Goal: Task Accomplishment & Management: Manage account settings

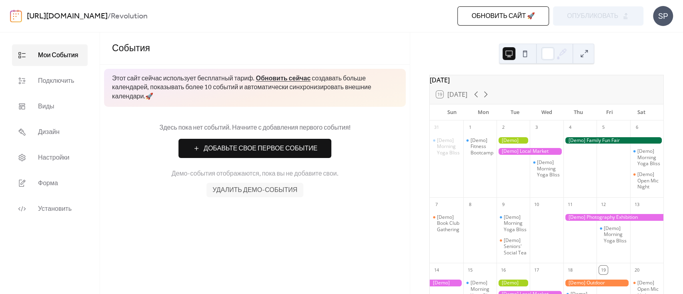
click at [525, 57] on button at bounding box center [525, 53] width 13 height 13
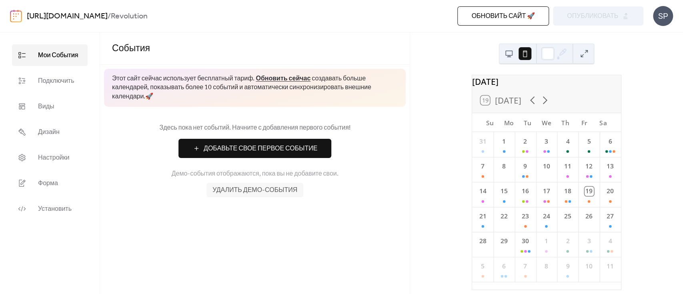
click at [513, 53] on button at bounding box center [509, 53] width 13 height 13
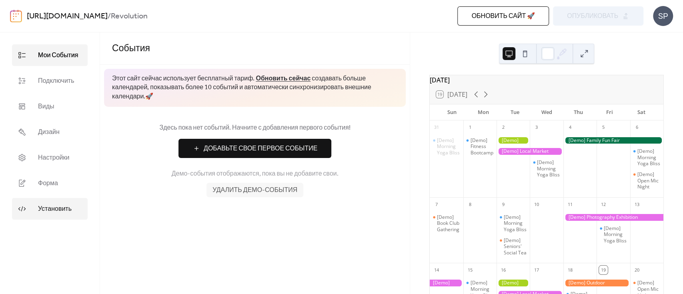
click at [59, 207] on span "Установить" at bounding box center [55, 209] width 34 height 10
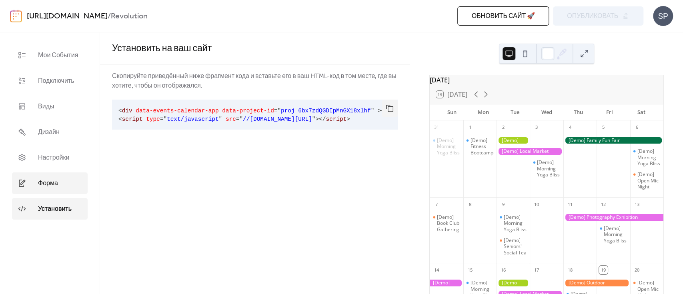
click at [43, 181] on span "Форма" at bounding box center [48, 184] width 20 height 10
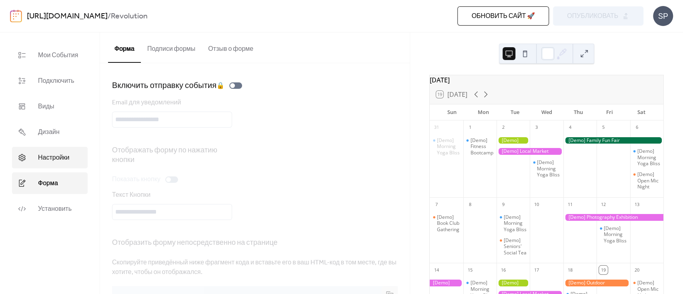
click at [53, 153] on span "Настройки" at bounding box center [53, 158] width 31 height 10
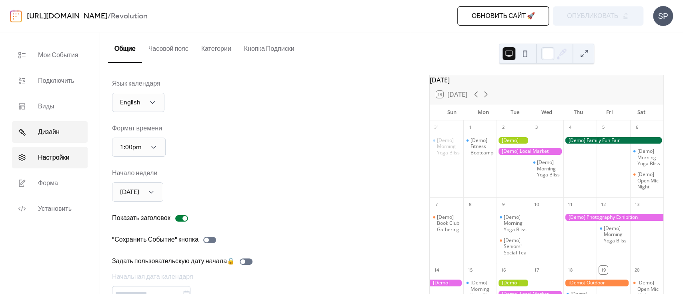
click at [48, 128] on span "Дизайн" at bounding box center [49, 133] width 22 height 10
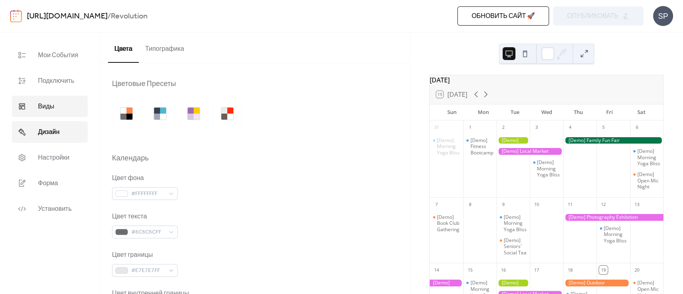
click at [46, 105] on span "Виды" at bounding box center [46, 107] width 16 height 10
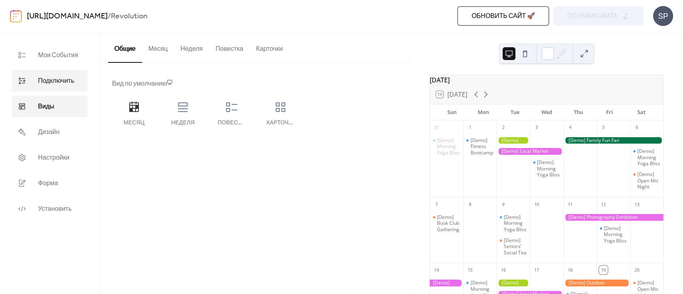
click at [41, 79] on span "Подключить" at bounding box center [56, 81] width 36 height 10
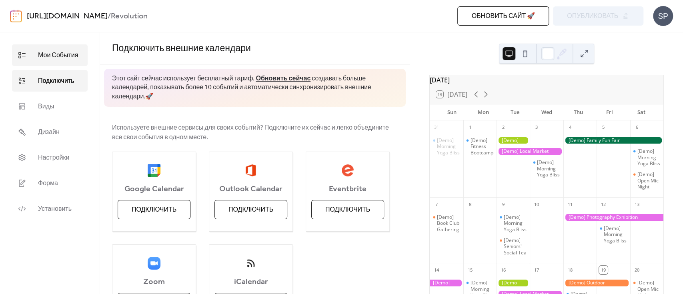
click at [40, 58] on span "Мои События" at bounding box center [58, 56] width 40 height 10
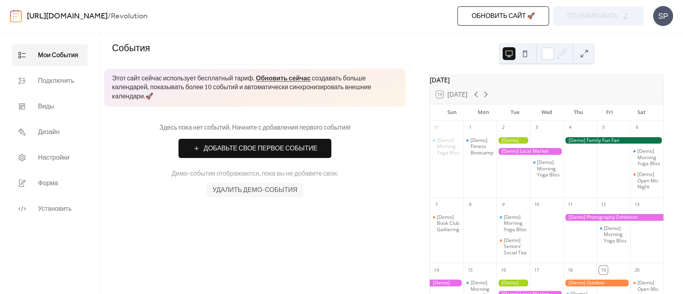
click at [509, 144] on div at bounding box center [513, 140] width 33 height 7
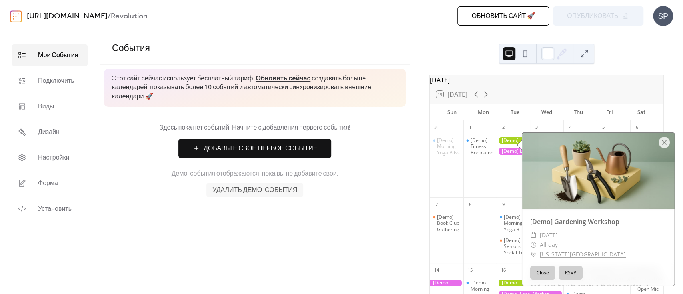
click at [568, 277] on button "RSVP" at bounding box center [571, 273] width 24 height 14
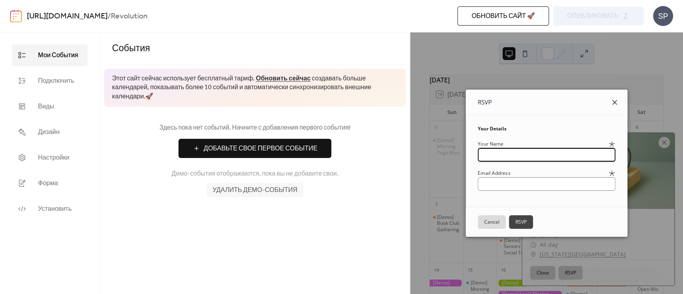
click at [619, 102] on icon at bounding box center [615, 103] width 10 height 10
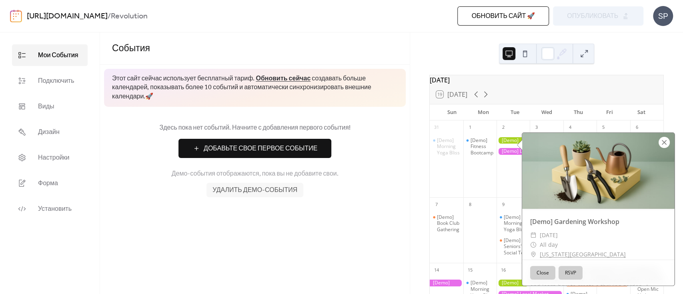
click at [663, 139] on div at bounding box center [664, 142] width 11 height 11
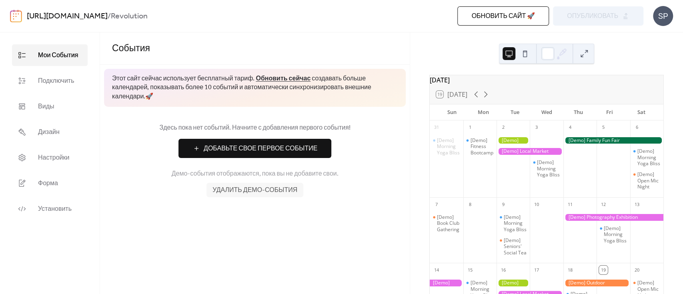
click at [523, 54] on button at bounding box center [525, 53] width 13 height 13
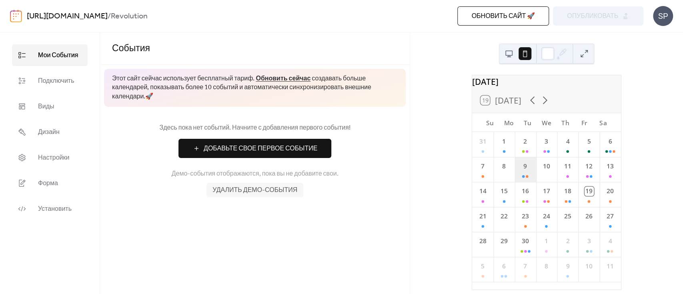
click at [535, 170] on div "9" at bounding box center [525, 169] width 21 height 25
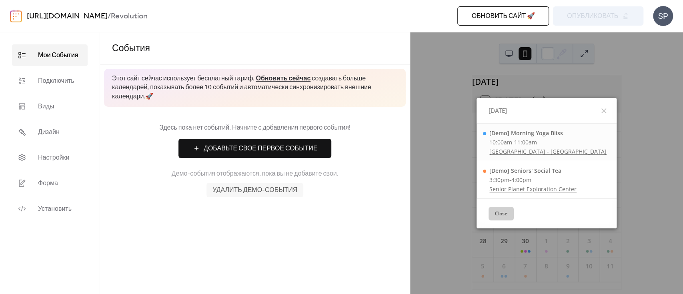
click at [527, 146] on div "[Demo] Morning Yoga Bliss 10:00am - 11:00am Central Park - Sheep Meadow" at bounding box center [547, 142] width 117 height 26
click at [527, 148] on link "Central Park - Sheep Meadow" at bounding box center [547, 152] width 117 height 8
click at [531, 135] on div "[Demo] Morning Yoga Bliss" at bounding box center [547, 133] width 117 height 8
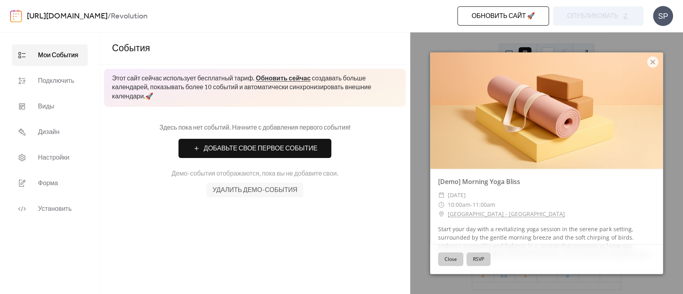
click at [473, 259] on button "RSVP" at bounding box center [479, 260] width 24 height 14
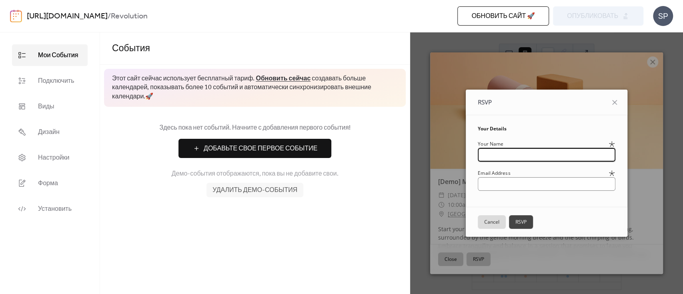
click at [529, 155] on input "text" at bounding box center [547, 155] width 138 height 14
click at [522, 184] on input "email" at bounding box center [547, 184] width 138 height 14
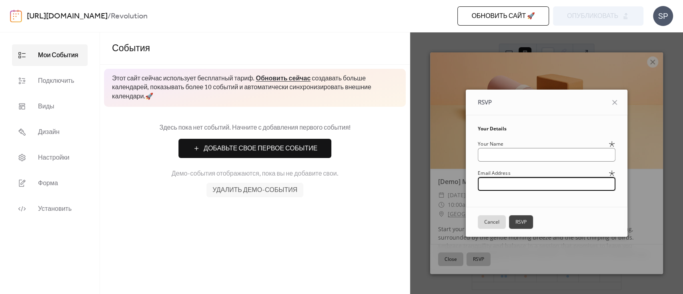
click at [565, 77] on div "RSVP Your Details Your Name Email Address Cancel RSVP" at bounding box center [546, 163] width 273 height 262
click at [619, 104] on icon at bounding box center [615, 103] width 10 height 10
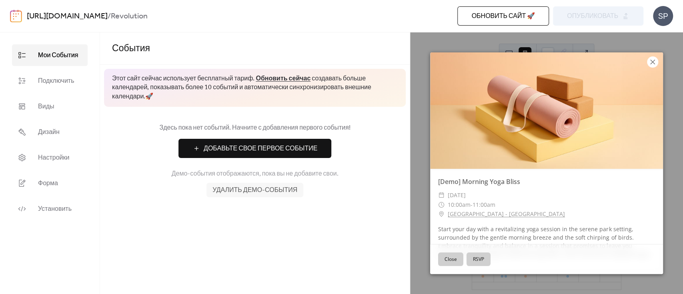
click at [654, 61] on icon at bounding box center [653, 62] width 10 height 10
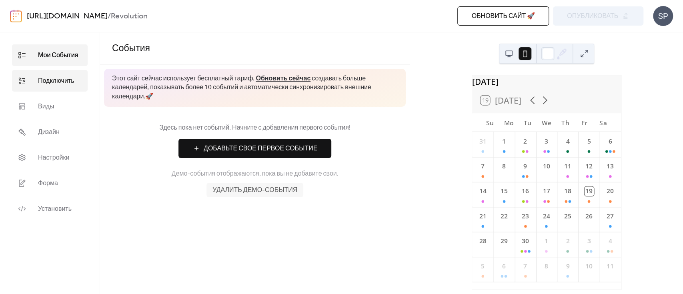
click at [56, 89] on link "Подключить" at bounding box center [50, 81] width 76 height 22
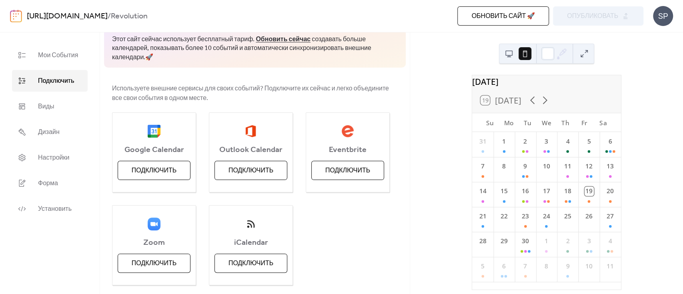
scroll to position [62, 0]
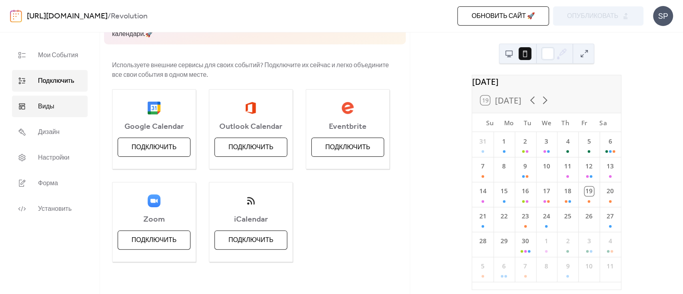
click at [41, 102] on span "Виды" at bounding box center [46, 107] width 16 height 10
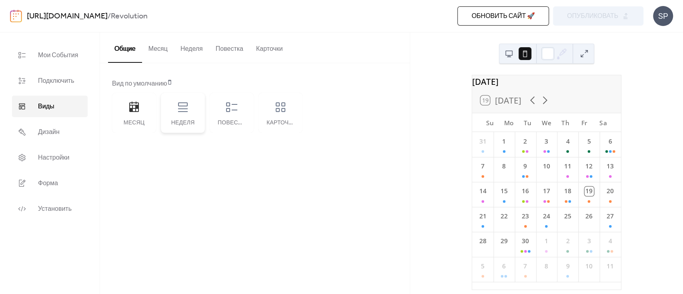
click at [184, 116] on div "Неделя" at bounding box center [183, 113] width 44 height 40
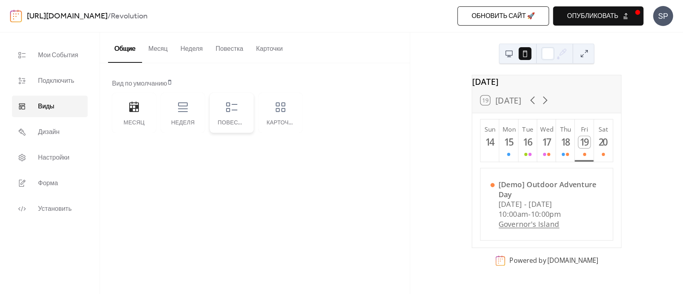
click at [220, 112] on div "Повестка" at bounding box center [232, 113] width 44 height 40
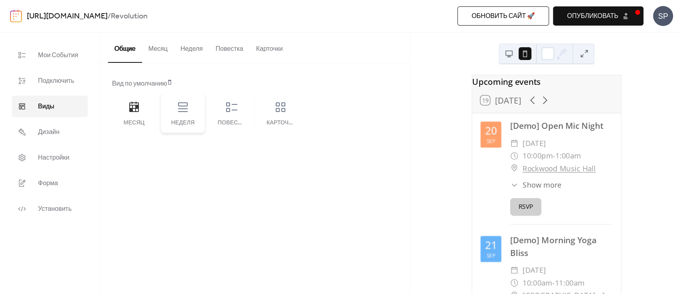
click at [184, 114] on div "Неделя" at bounding box center [183, 113] width 44 height 40
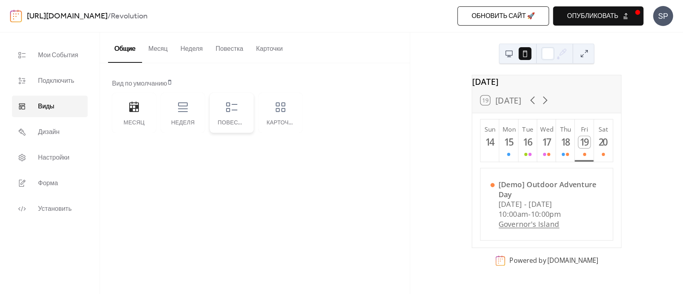
click at [221, 114] on div "Повестка" at bounding box center [232, 113] width 44 height 40
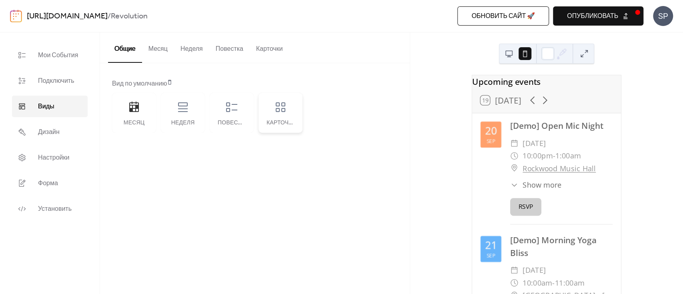
click at [277, 115] on div "Карточки" at bounding box center [281, 113] width 44 height 40
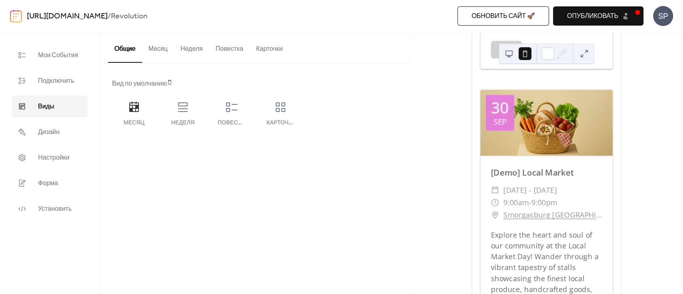
scroll to position [1814, 0]
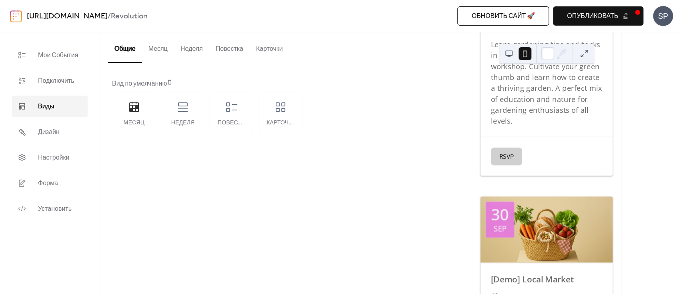
click at [513, 166] on button "RSVP" at bounding box center [506, 157] width 31 height 18
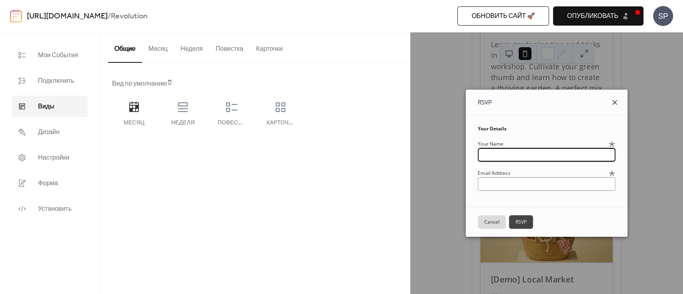
click at [619, 101] on icon at bounding box center [615, 103] width 10 height 10
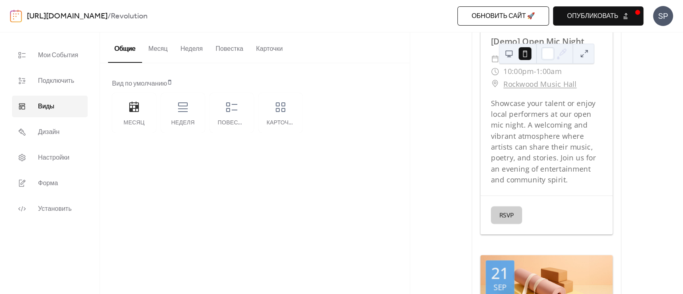
scroll to position [213, 0]
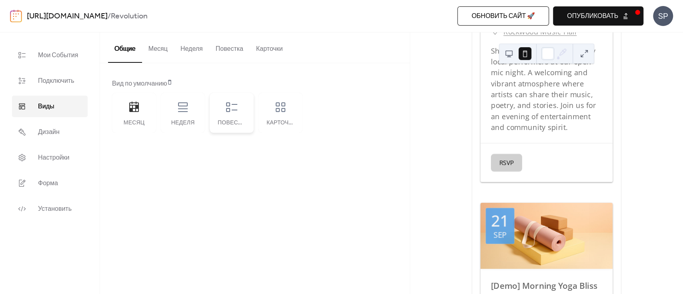
click at [226, 107] on icon at bounding box center [231, 107] width 13 height 13
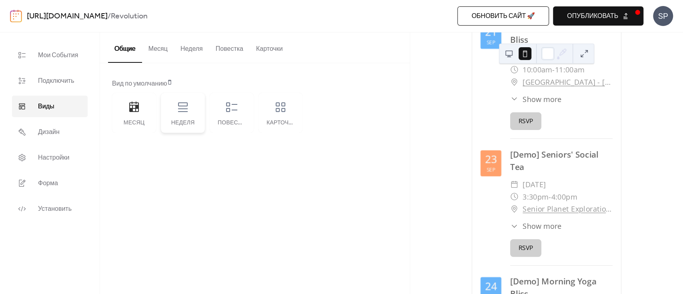
click at [190, 110] on div "Неделя" at bounding box center [183, 113] width 44 height 40
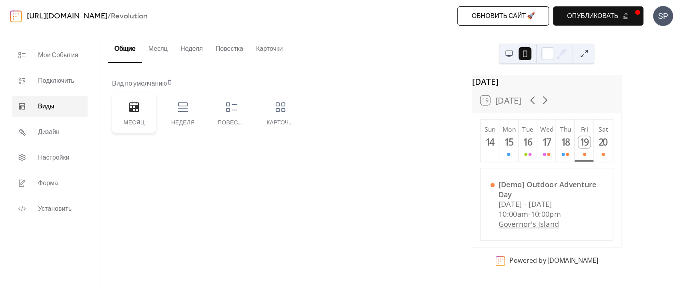
click at [135, 120] on div "Месяц" at bounding box center [134, 123] width 28 height 6
